Goal: Task Accomplishment & Management: Use online tool/utility

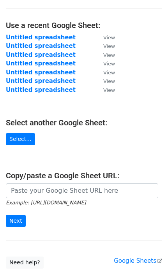
scroll to position [49, 0]
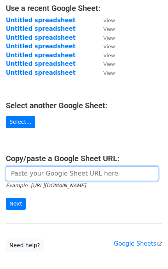
click at [68, 177] on input "url" at bounding box center [82, 173] width 152 height 15
paste input "[URL][DOMAIN_NAME]"
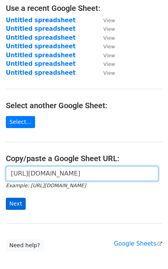
type input "[URL][DOMAIN_NAME]"
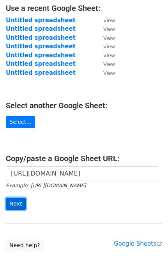
click at [15, 205] on input "Next" at bounding box center [16, 204] width 20 height 12
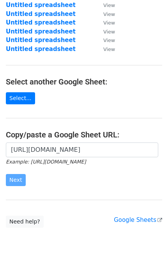
scroll to position [96, 0]
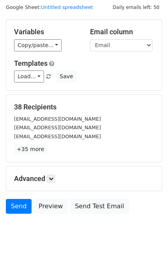
scroll to position [35, 0]
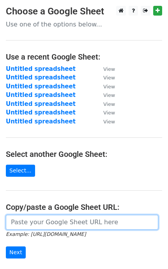
click at [73, 225] on input "url" at bounding box center [82, 222] width 152 height 15
paste input "[URL][DOMAIN_NAME]"
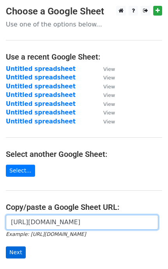
type input "[URL][DOMAIN_NAME]"
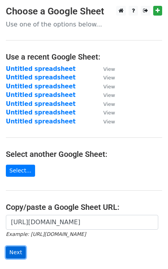
click at [12, 258] on input "Next" at bounding box center [16, 253] width 20 height 12
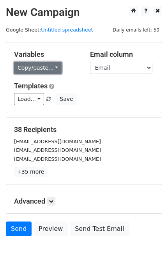
click at [36, 63] on link "Copy/paste..." at bounding box center [38, 68] width 48 height 12
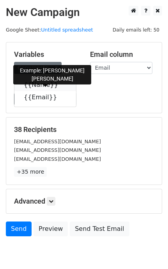
click at [43, 88] on link "{{Name}}" at bounding box center [45, 85] width 62 height 12
